Goal: Task Accomplishment & Management: Manage account settings

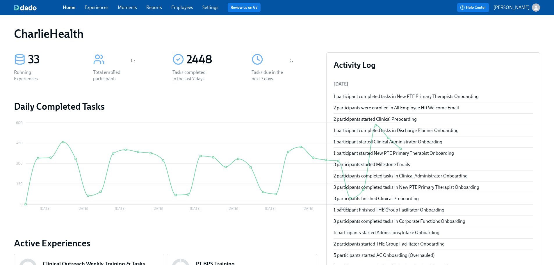
click at [188, 8] on link "Employees" at bounding box center [182, 8] width 22 height 6
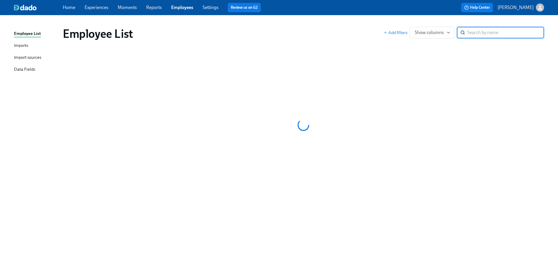
click at [498, 36] on input "search" at bounding box center [506, 33] width 77 height 12
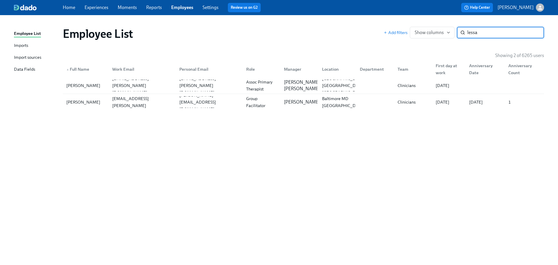
click at [489, 35] on input "lessa" at bounding box center [506, 33] width 77 height 12
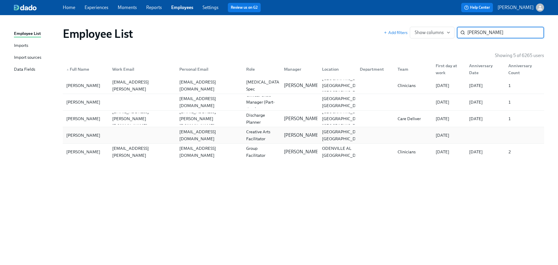
type input "rhodes"
click at [201, 134] on div "jaubreyrhodes@icloud.com" at bounding box center [209, 135] width 65 height 14
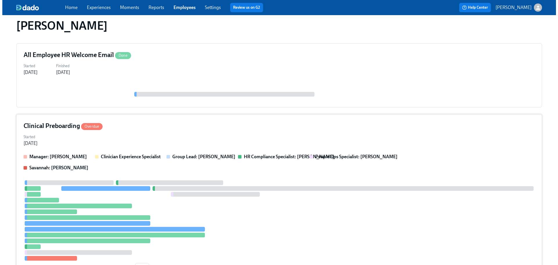
scroll to position [62, 0]
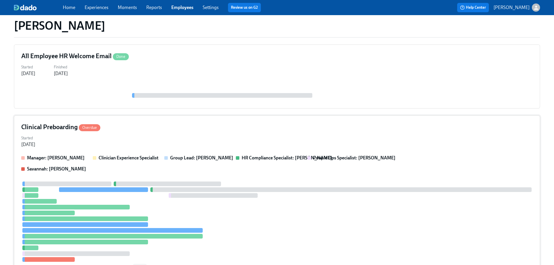
click at [321, 132] on div "Clinical Preboarding Overdue Started Aug 15, 2025 Manager: Daniel Vigus Clinici…" at bounding box center [277, 199] width 526 height 168
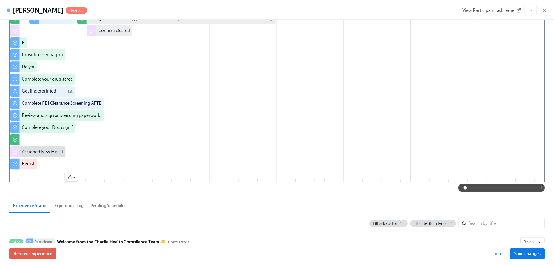
scroll to position [0, 0]
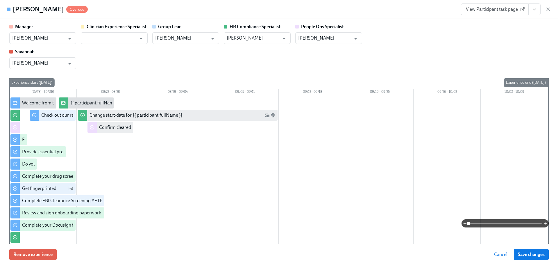
click at [535, 10] on icon "View task page" at bounding box center [535, 9] width 6 height 6
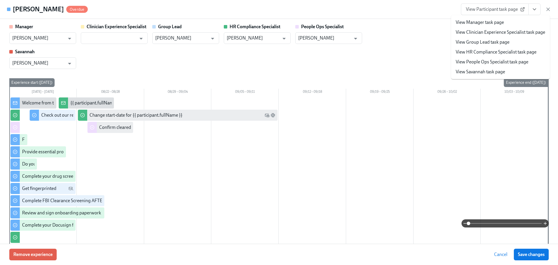
click at [484, 11] on span "View Participant task page" at bounding box center [495, 9] width 58 height 6
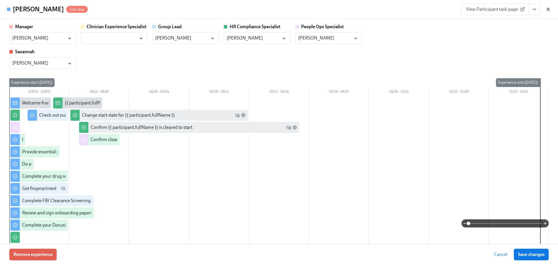
click at [551, 9] on icon "button" at bounding box center [549, 9] width 6 height 6
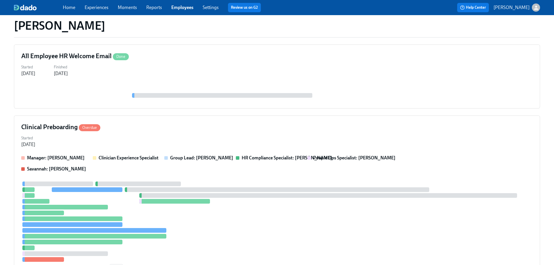
click at [176, 7] on link "Employees" at bounding box center [182, 8] width 22 height 6
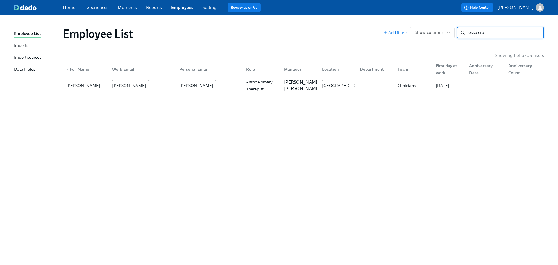
type input "lessa cra"
click at [358, 94] on div "Employee List Add filters Show columns lessa cra ​ Showing 1 of 6269 users ▲ Fu…" at bounding box center [279, 136] width 531 height 229
click at [351, 88] on div "College Station TX US" at bounding box center [343, 85] width 47 height 21
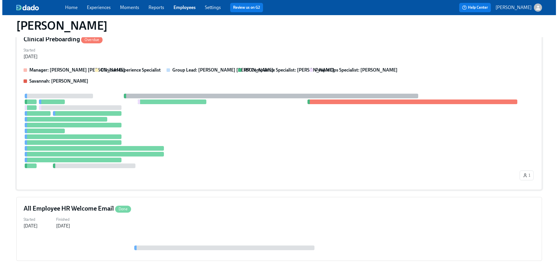
scroll to position [114, 0]
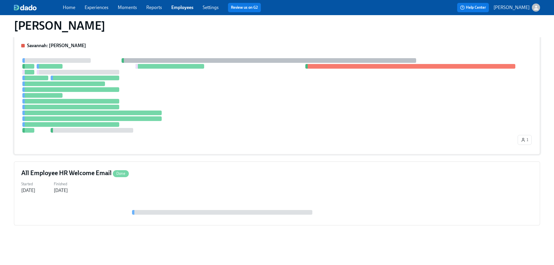
click at [349, 87] on div at bounding box center [268, 95] width 495 height 74
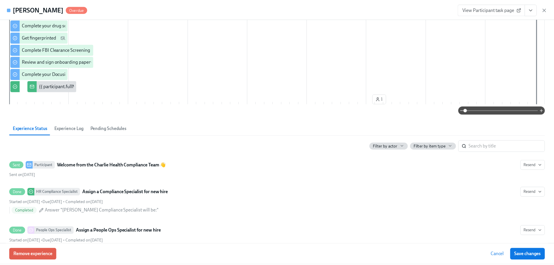
scroll to position [0, 0]
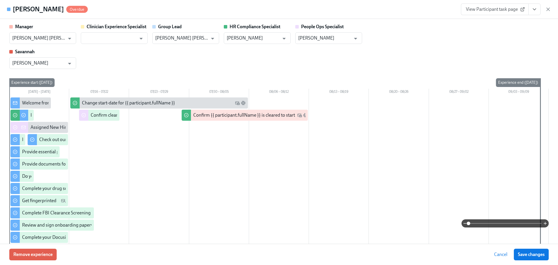
click at [533, 10] on icon "View task page" at bounding box center [535, 9] width 6 height 6
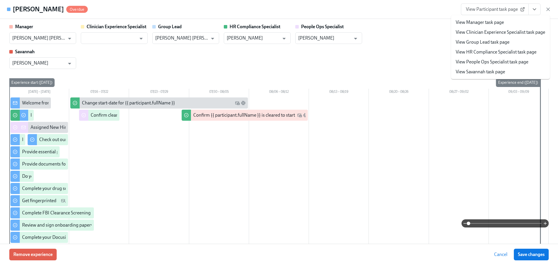
click at [497, 50] on link "View HR Compliance Specialist task page" at bounding box center [496, 52] width 81 height 6
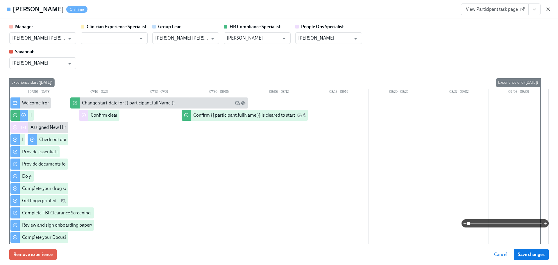
click at [552, 10] on div "Lessa Crawford On Time View Participant task page" at bounding box center [279, 9] width 558 height 19
click at [548, 10] on icon "button" at bounding box center [549, 9] width 6 height 6
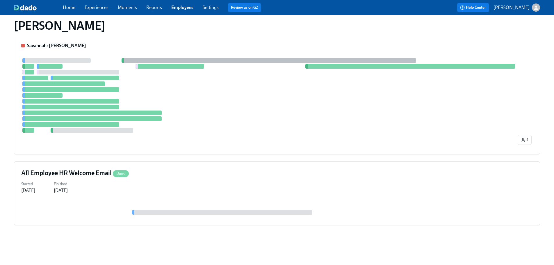
click at [178, 5] on link "Employees" at bounding box center [182, 8] width 22 height 6
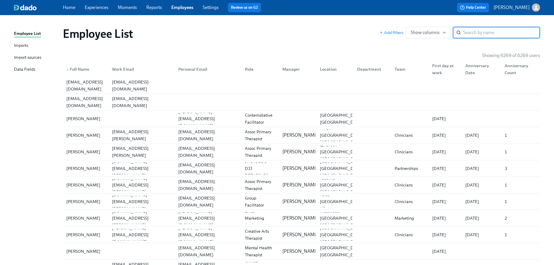
click at [500, 29] on input "search" at bounding box center [501, 33] width 77 height 12
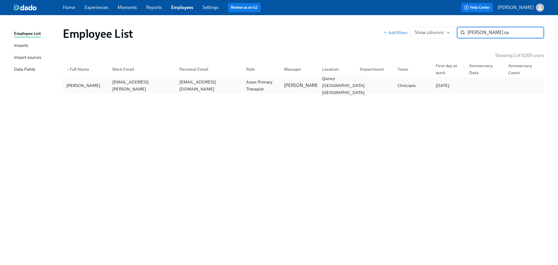
type input "corina ca"
click at [327, 83] on div "Quincy WA US" at bounding box center [343, 85] width 47 height 21
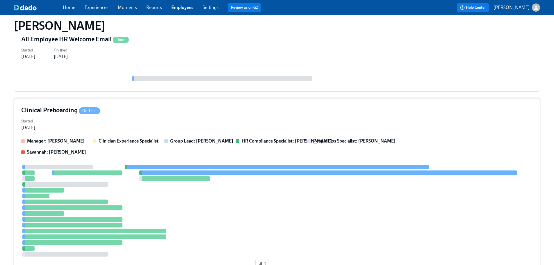
scroll to position [131, 0]
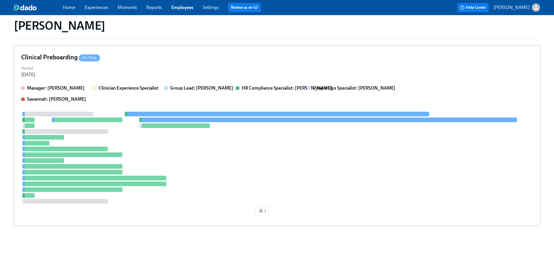
click at [269, 132] on div at bounding box center [277, 158] width 512 height 92
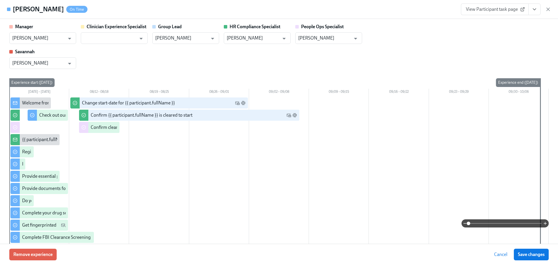
click at [536, 10] on icon "View task page" at bounding box center [535, 9] width 6 height 6
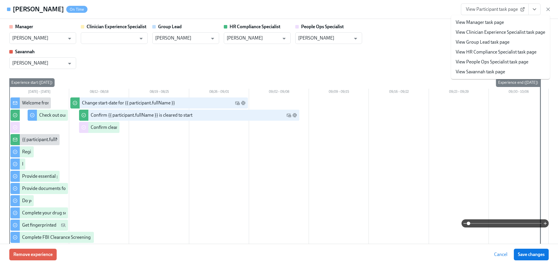
click at [511, 48] on li "View HR Compliance Specialist task page" at bounding box center [500, 52] width 99 height 10
click at [508, 54] on link "View HR Compliance Specialist task page" at bounding box center [496, 52] width 81 height 6
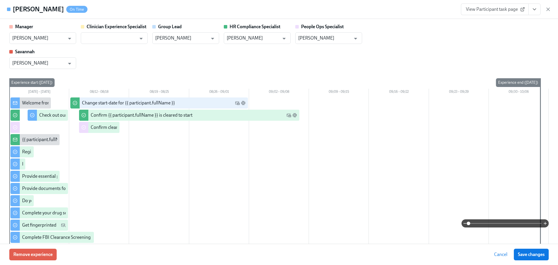
click at [545, 11] on div "View Participant task page" at bounding box center [506, 9] width 90 height 12
click at [547, 7] on icon "button" at bounding box center [549, 9] width 6 height 6
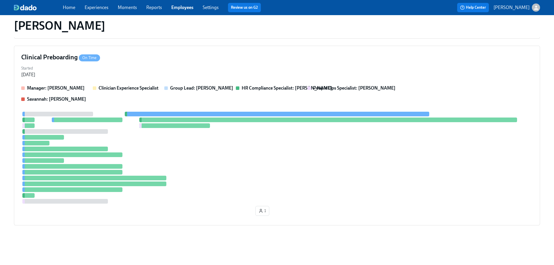
click at [179, 7] on link "Employees" at bounding box center [182, 8] width 22 height 6
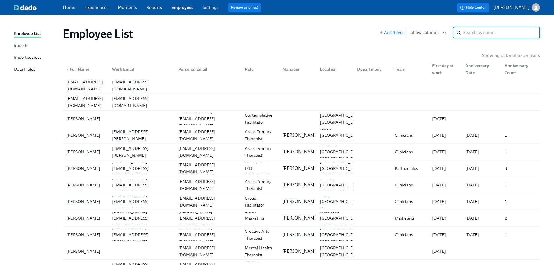
click at [293, 22] on div "Employee List Add filters Show columns ​" at bounding box center [301, 33] width 487 height 23
click at [293, 26] on div "Employee List Add filters Show columns ​" at bounding box center [301, 33] width 487 height 23
click at [303, 40] on div "Employee List" at bounding box center [221, 34] width 317 height 14
click at [277, 26] on div "Employee List Add filters Show columns ​" at bounding box center [301, 33] width 487 height 23
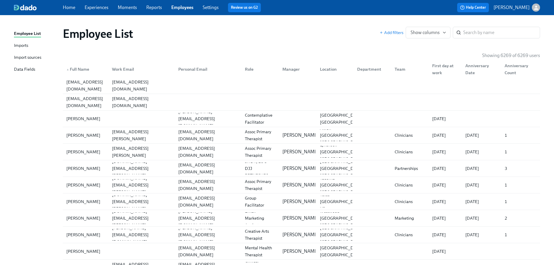
click at [264, 40] on div "Employee List" at bounding box center [221, 34] width 317 height 14
click at [174, 8] on link "Employees" at bounding box center [182, 8] width 22 height 6
click at [492, 35] on input "search" at bounding box center [501, 33] width 77 height 12
type input "kadija"
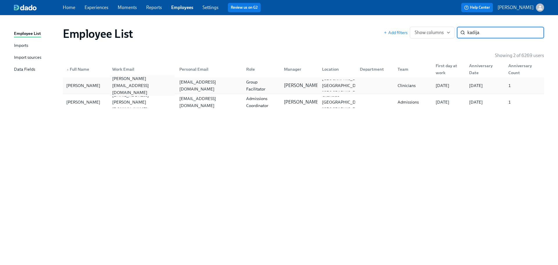
click at [159, 87] on div "kadijatu.barrie@charliehealth.com" at bounding box center [142, 85] width 65 height 21
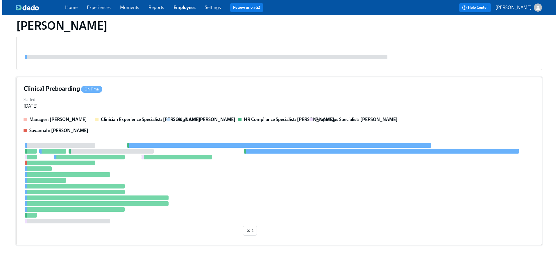
scroll to position [91, 0]
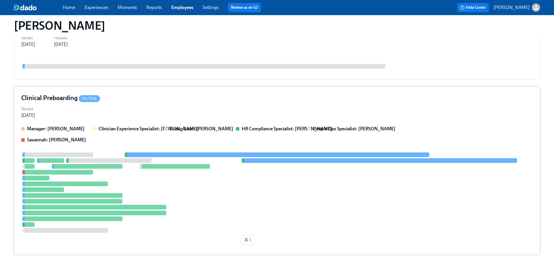
click at [291, 105] on div "Started Aug 06, 2025" at bounding box center [277, 112] width 512 height 14
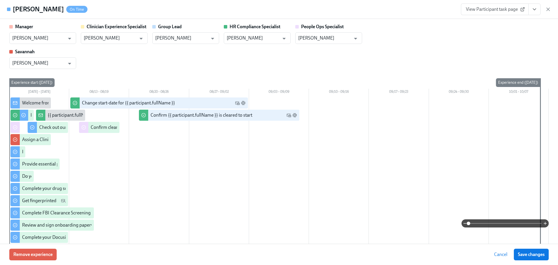
click at [288, 54] on div "Manager Marlee Billingsley ​ Clinician Experience Specialist Lara Babalola ​ Gr…" at bounding box center [279, 46] width 540 height 45
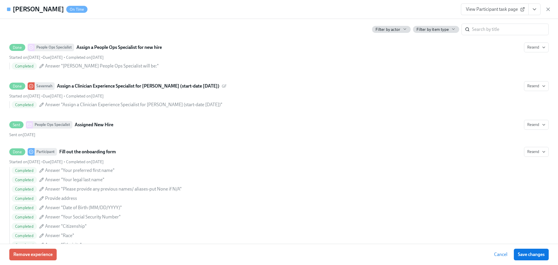
scroll to position [0, 0]
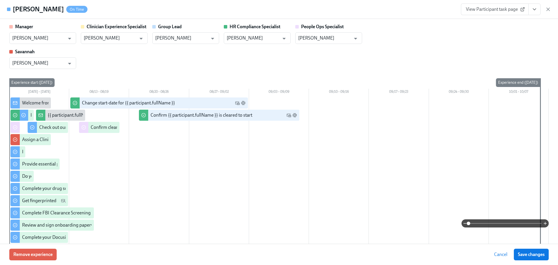
click at [539, 9] on button "View task page" at bounding box center [535, 9] width 12 height 12
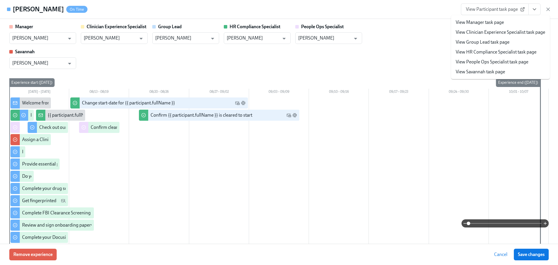
click at [538, 8] on button "View task page" at bounding box center [535, 9] width 12 height 12
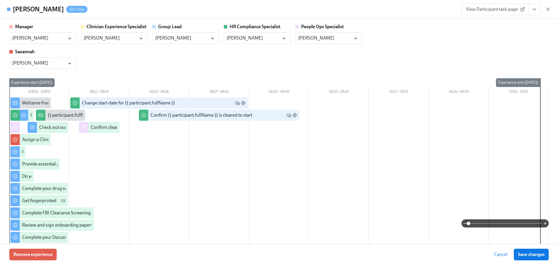
click at [487, 11] on span "View Participant task page" at bounding box center [495, 9] width 58 height 6
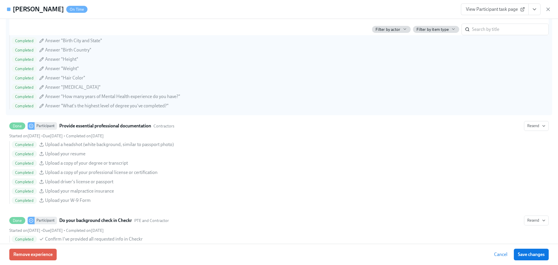
scroll to position [1132, 0]
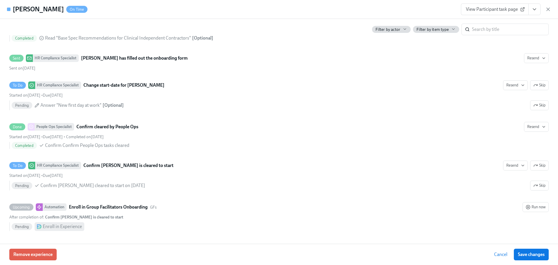
click at [535, 9] on icon "View task page" at bounding box center [534, 9] width 3 height 1
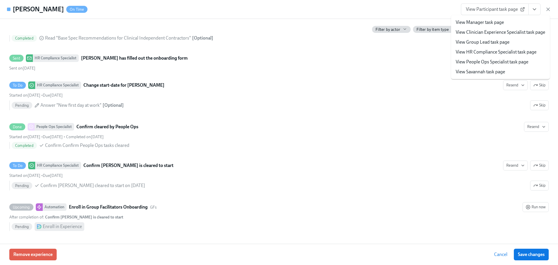
click at [499, 51] on link "View HR Compliance Specialist task page" at bounding box center [496, 52] width 81 height 6
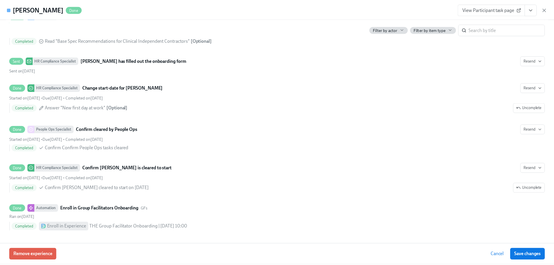
scroll to position [1124, 0]
click at [547, 7] on icon "button" at bounding box center [549, 9] width 6 height 6
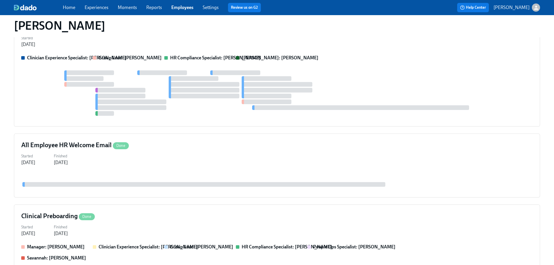
click at [259, 33] on div "Kadijatu Barrie" at bounding box center [276, 25] width 535 height 23
click at [186, 8] on link "Employees" at bounding box center [182, 8] width 22 height 6
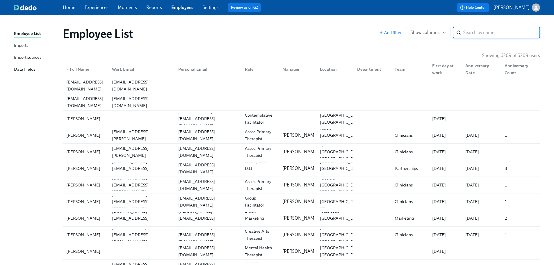
click at [296, 25] on div "Employee List Add filters Show columns ​" at bounding box center [301, 33] width 487 height 23
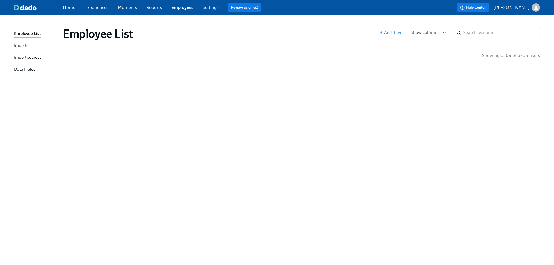
click at [171, 8] on link "Employees" at bounding box center [182, 8] width 22 height 6
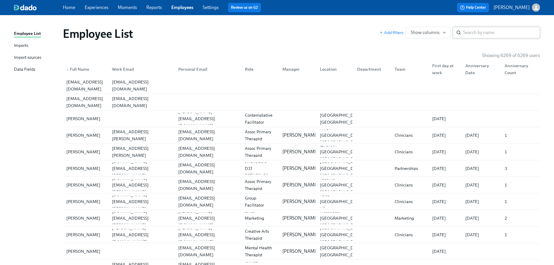
click at [475, 33] on input "search" at bounding box center [501, 33] width 77 height 12
click at [497, 35] on input "search" at bounding box center [501, 33] width 77 height 12
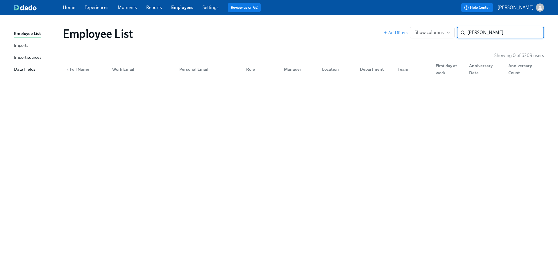
drag, startPoint x: 487, startPoint y: 35, endPoint x: 452, endPoint y: 23, distance: 37.3
click at [455, 29] on div "Add filters Show columns elizabeth hammond ​" at bounding box center [464, 33] width 161 height 12
type input "hammond"
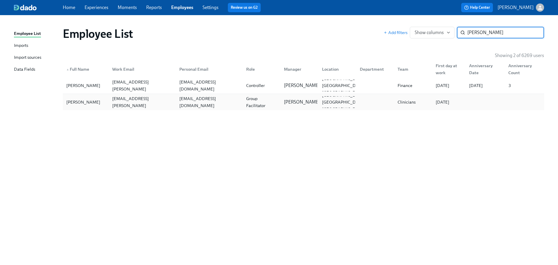
click at [237, 107] on div "lizyahammond@gmail.com" at bounding box center [208, 102] width 67 height 12
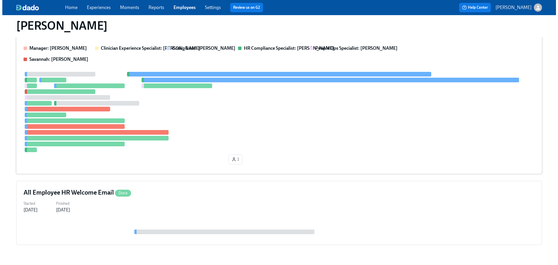
scroll to position [120, 0]
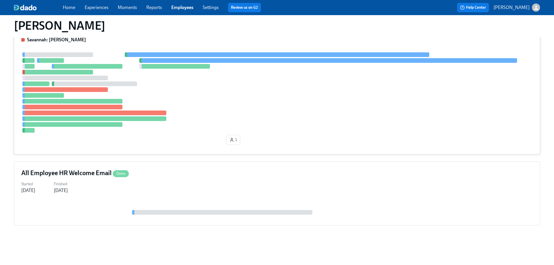
click at [217, 104] on div at bounding box center [277, 92] width 512 height 80
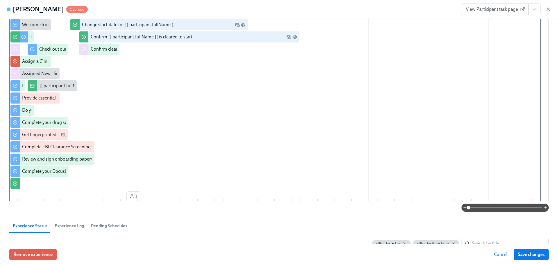
scroll to position [17, 0]
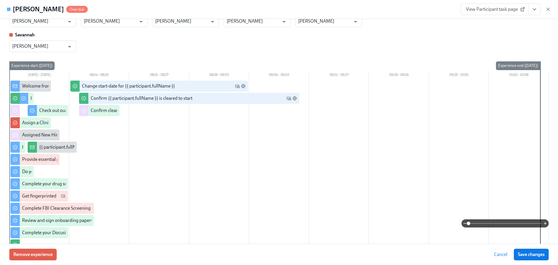
click at [538, 10] on button "View task page" at bounding box center [535, 9] width 12 height 12
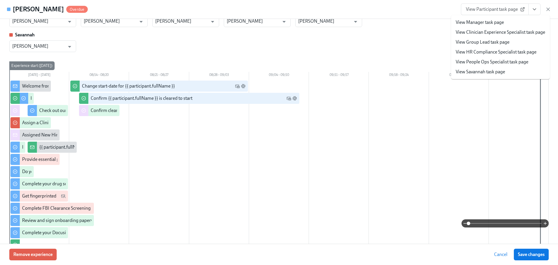
click at [493, 51] on link "View HR Compliance Specialist task page" at bounding box center [496, 52] width 81 height 6
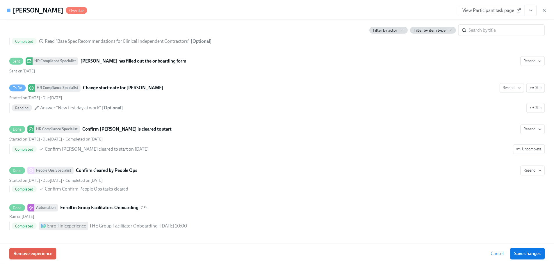
scroll to position [249, 0]
drag, startPoint x: 338, startPoint y: 3, endPoint x: 294, endPoint y: 8, distance: 44.5
click at [294, 8] on div "Lizy Hammond Overdue View Participant task page" at bounding box center [279, 9] width 558 height 19
click at [547, 9] on icon "button" at bounding box center [549, 9] width 6 height 6
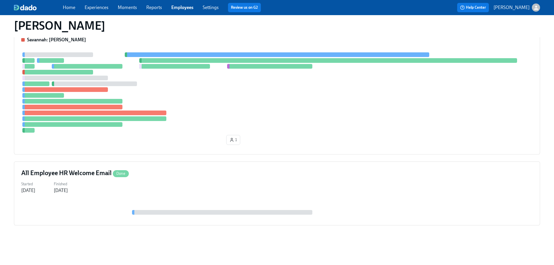
click at [175, 9] on link "Employees" at bounding box center [182, 8] width 22 height 6
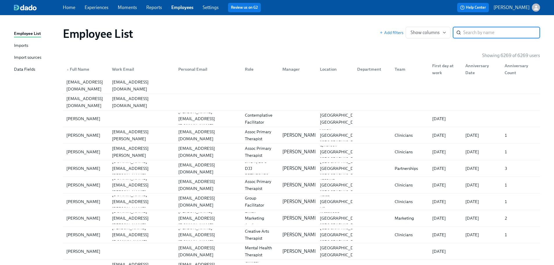
click at [499, 30] on input "search" at bounding box center [501, 33] width 77 height 12
click at [497, 32] on input "search" at bounding box center [501, 33] width 77 height 12
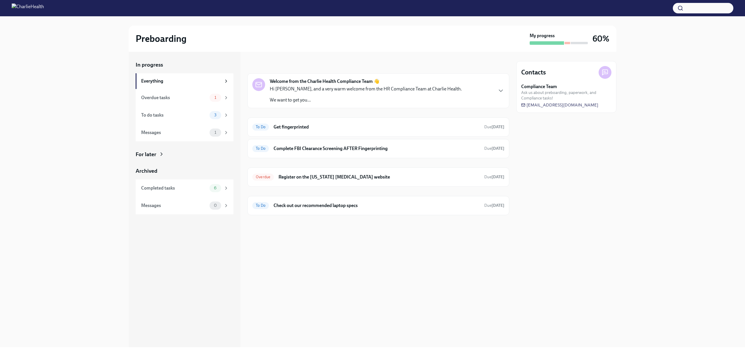
click at [472, 276] on div "In progress Welcome from the Charlie Health Compliance Team 👋 Hi [PERSON_NAME],…" at bounding box center [378, 200] width 262 height 296
click at [362, 130] on h6 "Get fingerprinted" at bounding box center [376, 127] width 206 height 6
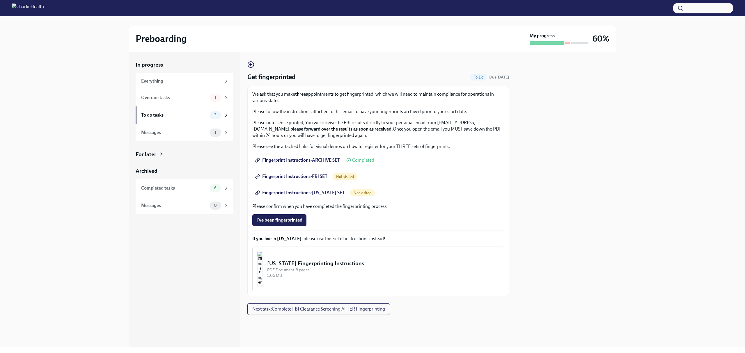
click at [311, 158] on span "Fingerprint Instructions-ARCHIVE SET" at bounding box center [297, 160] width 83 height 6
click at [314, 161] on span "Fingerprint Instructions-ARCHIVE SET" at bounding box center [297, 160] width 83 height 6
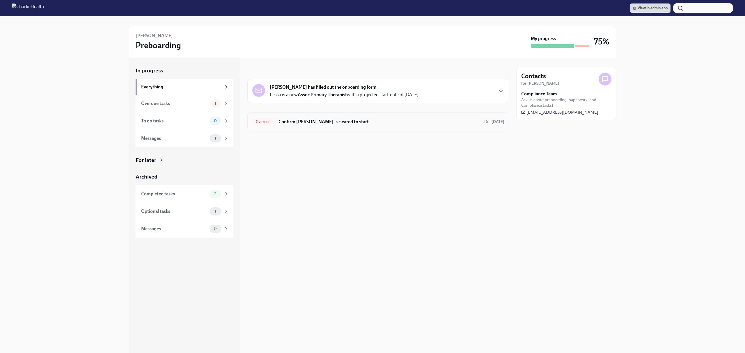
click at [375, 120] on h6 "Confirm Lessa Crawford is cleared to start" at bounding box center [378, 122] width 201 height 6
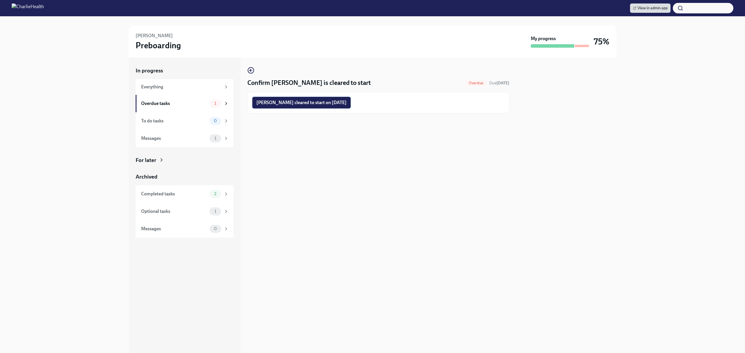
click at [326, 105] on span "Lessa Crawford cleared to start on 08/25/2025" at bounding box center [301, 103] width 90 height 6
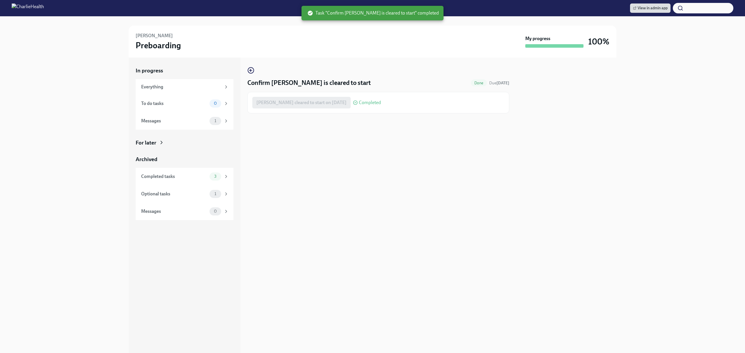
click at [384, 139] on div "Confirm Lessa Crawford is cleared to start Done Due 9 days ago Lessa Crawford c…" at bounding box center [378, 206] width 262 height 296
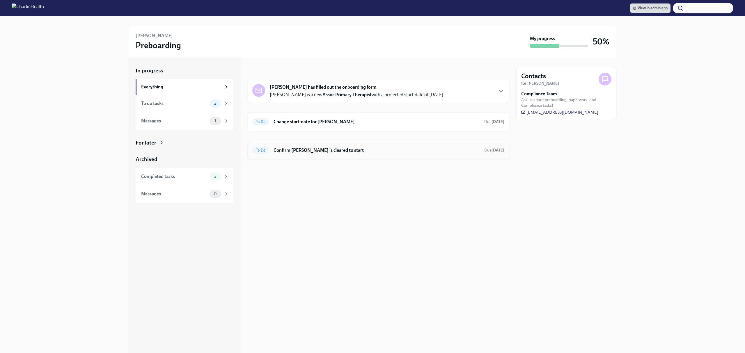
click at [396, 155] on div "To Do Confirm Corina Camacho-Jimenez is cleared to start Due Sep 8th" at bounding box center [378, 150] width 252 height 9
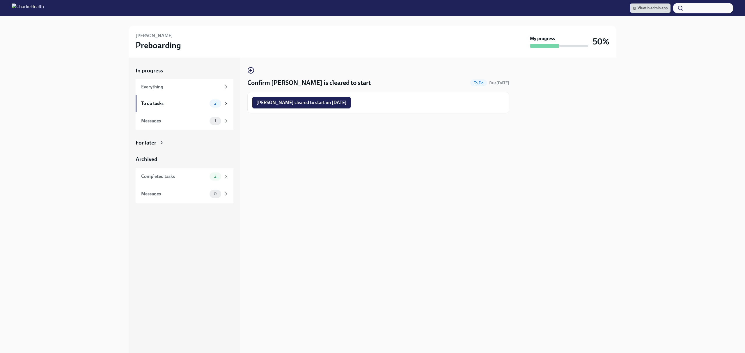
click at [380, 142] on div "Confirm Corina Camacho-Jimenez is cleared to start To Do Due Sep 8th Corina Cam…" at bounding box center [378, 206] width 262 height 296
click at [350, 106] on button "Corina Camacho-Jimenez cleared to start on 08/25/2025" at bounding box center [301, 103] width 98 height 12
click at [374, 163] on div "Confirm Corina Camacho-Jimenez is cleared to start To Do Due Sep 8th Completing" at bounding box center [378, 206] width 262 height 296
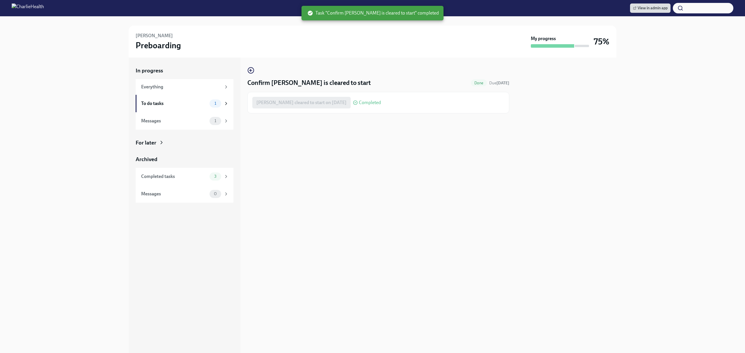
click at [410, 192] on div "Confirm Corina Camacho-Jimenez is cleared to start Done Due Sep 8th Corina Cama…" at bounding box center [378, 206] width 262 height 296
click at [376, 174] on div "Confirm Corina Camacho-Jimenez is cleared to start Done Due Sep 8th Corina Cama…" at bounding box center [378, 206] width 262 height 296
drag, startPoint x: 376, startPoint y: 174, endPoint x: 381, endPoint y: 170, distance: 5.9
click at [376, 174] on div "Confirm Corina Camacho-Jimenez is cleared to start Done Due Sep 8th Corina Cama…" at bounding box center [378, 206] width 262 height 296
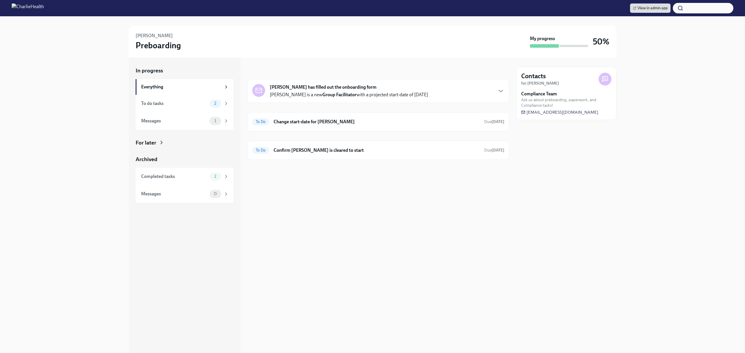
click at [400, 193] on div "In progress [PERSON_NAME] has filled out the onboarding form [PERSON_NAME] is a…" at bounding box center [378, 206] width 262 height 296
click at [384, 152] on h6 "Confirm [PERSON_NAME] is cleared to start" at bounding box center [376, 150] width 206 height 6
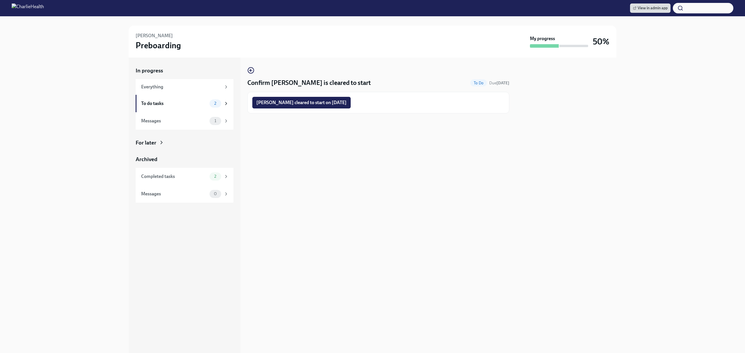
click at [379, 149] on div "Confirm [PERSON_NAME] is cleared to start To Do Due [DATE] [PERSON_NAME] cleare…" at bounding box center [378, 206] width 262 height 296
click at [247, 70] on icon "button" at bounding box center [250, 70] width 7 height 7
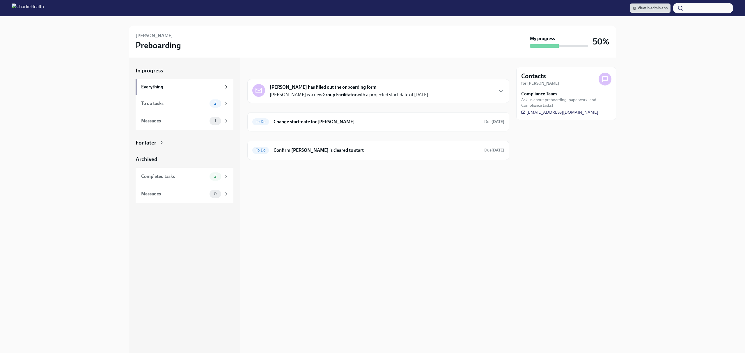
click at [404, 208] on div "In progress [PERSON_NAME] has filled out the onboarding form [PERSON_NAME] is a…" at bounding box center [378, 206] width 262 height 296
click at [396, 118] on div "To Do Change start-date for [PERSON_NAME] Due [DATE]" at bounding box center [378, 121] width 252 height 9
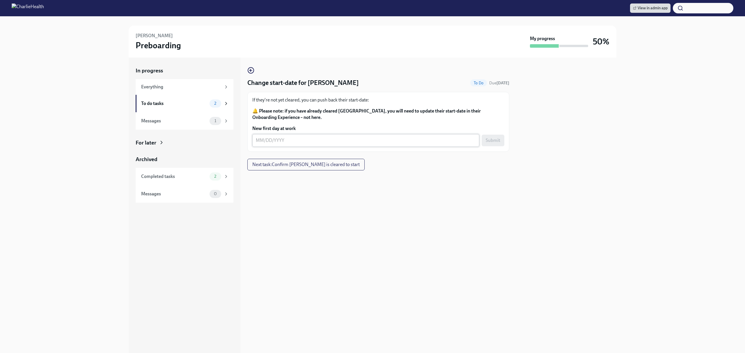
click at [336, 140] on textarea "New first day at work" at bounding box center [366, 140] width 220 height 7
type textarea "[DATE]"
click at [484, 180] on div at bounding box center [378, 179] width 262 height 19
click at [486, 138] on span "Submit" at bounding box center [492, 141] width 15 height 6
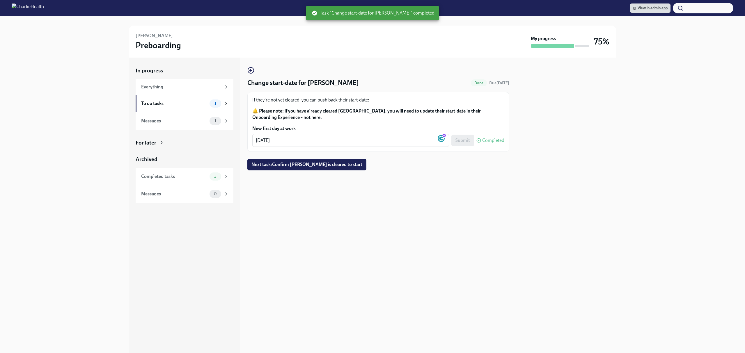
click at [387, 202] on div "Change start-date for [PERSON_NAME] Done Due [DATE] If they're not yet cleared,…" at bounding box center [378, 206] width 262 height 296
click at [334, 168] on span "Next task : Confirm [PERSON_NAME] is cleared to start" at bounding box center [306, 165] width 111 height 6
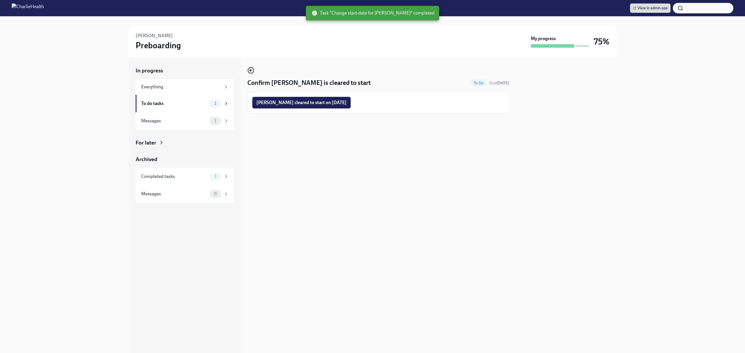
click at [388, 225] on div "Confirm [PERSON_NAME] is cleared to start To Do Due [DATE] [PERSON_NAME] cleare…" at bounding box center [378, 206] width 262 height 296
click at [334, 98] on button "[PERSON_NAME] cleared to start on [DATE]" at bounding box center [301, 103] width 98 height 12
click at [383, 194] on div "Confirm Kadijatu Barrie is cleared to start To Do Due Sep 9th Kadijatu Barrie c…" at bounding box center [378, 206] width 262 height 296
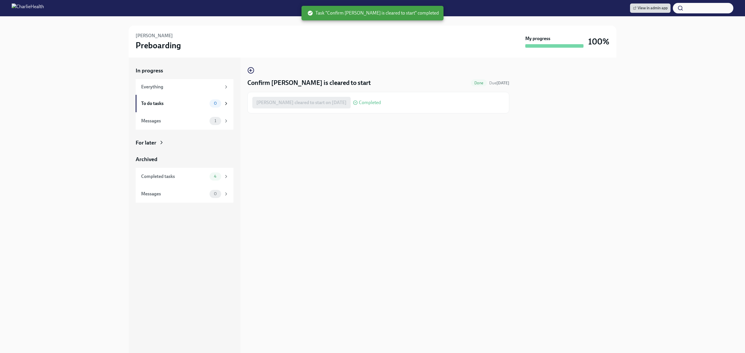
drag, startPoint x: 487, startPoint y: 229, endPoint x: 466, endPoint y: 226, distance: 21.1
click at [487, 229] on div "Confirm Kadijatu Barrie is cleared to start Done Due Sep 9th Kadijatu Barrie cl…" at bounding box center [378, 206] width 262 height 296
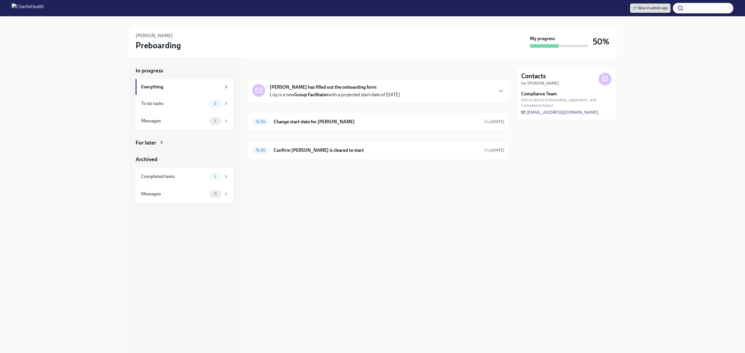
click at [352, 193] on div "In progress [PERSON_NAME] has filled out the onboarding form Lizy is a new Grou…" at bounding box center [378, 206] width 262 height 296
click at [349, 154] on div "To Do Confirm [PERSON_NAME] is cleared to start Due [DATE]" at bounding box center [378, 150] width 252 height 9
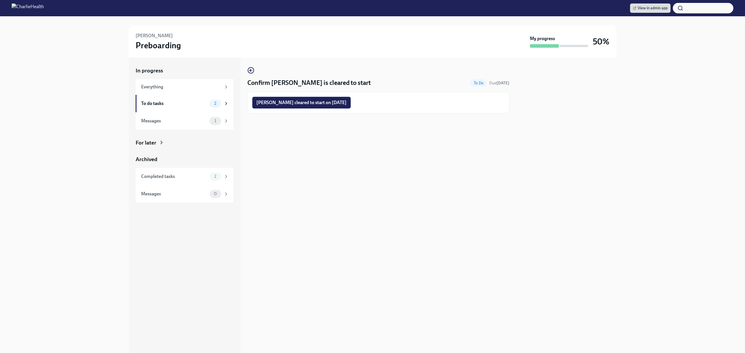
click at [316, 102] on span "[PERSON_NAME] cleared to start on [DATE]" at bounding box center [301, 103] width 90 height 6
